Goal: Information Seeking & Learning: Find specific fact

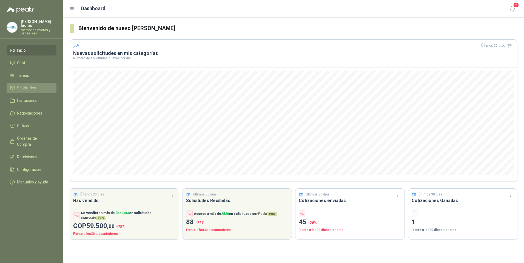
click at [19, 85] on span "Solicitudes" at bounding box center [26, 88] width 19 height 6
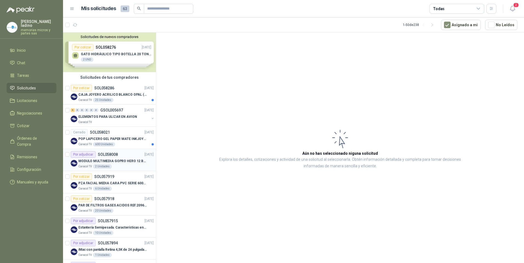
click at [88, 162] on p "MODULO MULTIMEDIA GOPRO HERO 12 BLACK" at bounding box center [112, 161] width 68 height 5
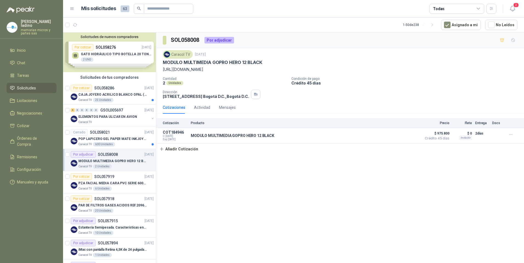
drag, startPoint x: 161, startPoint y: 69, endPoint x: 254, endPoint y: 72, distance: 92.9
click at [254, 72] on div "Caracol TV [DATE] MODULO MULTIMEDIA GOPRO HERO 12 BLACK [URL][DOMAIN_NAME] Cant…" at bounding box center [339, 74] width 367 height 53
drag, startPoint x: 254, startPoint y: 72, endPoint x: 247, endPoint y: 69, distance: 7.4
copy p "[URL][DOMAIN_NAME]"
click at [211, 134] on p "MODULO MULTIMEDIA GOPRO HERO 12 BLACK" at bounding box center [233, 136] width 84 height 4
